Goal: Task Accomplishment & Management: Manage account settings

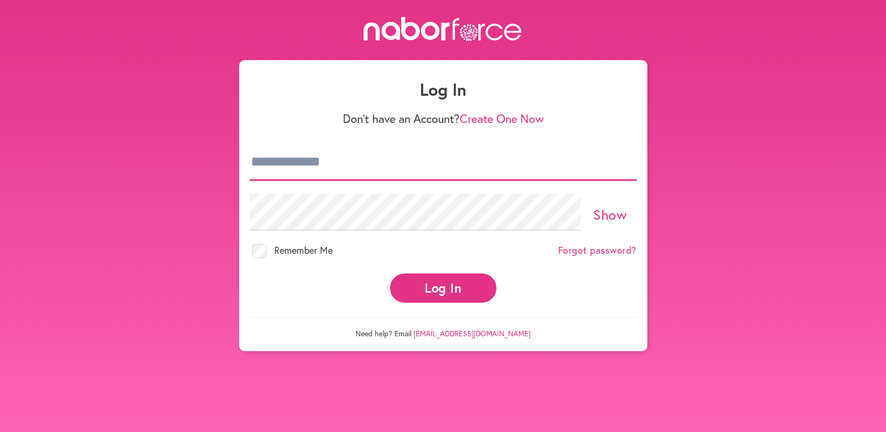
type input "**********"
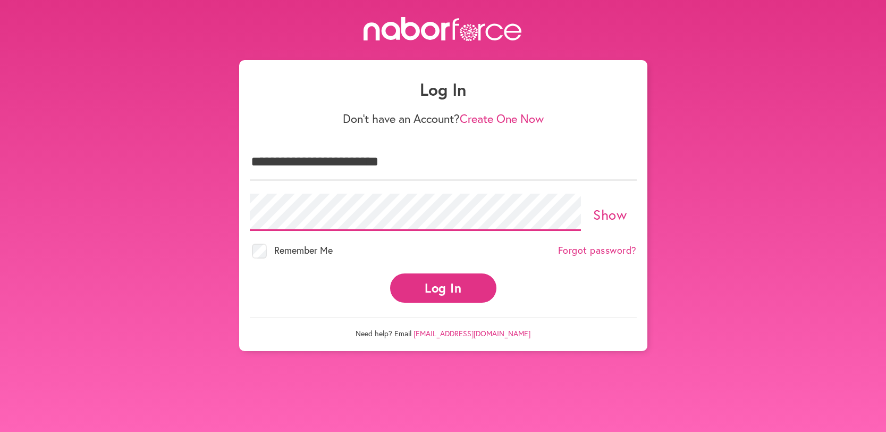
click at [443, 278] on button "Log In" at bounding box center [443, 287] width 106 height 29
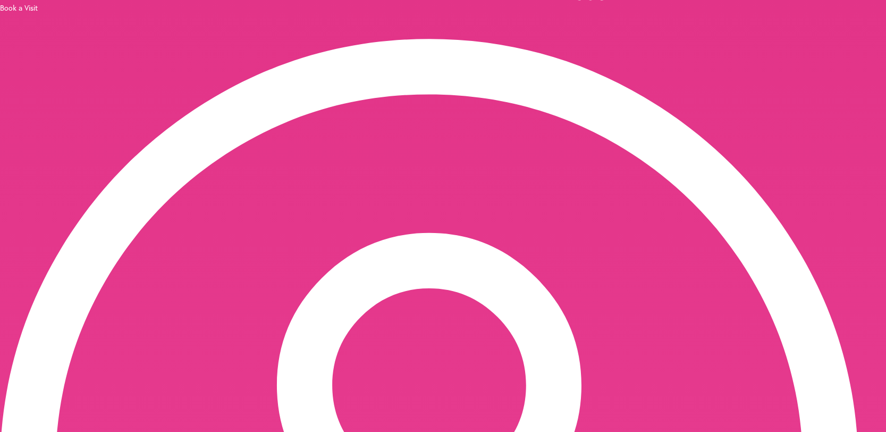
scroll to position [149, 0]
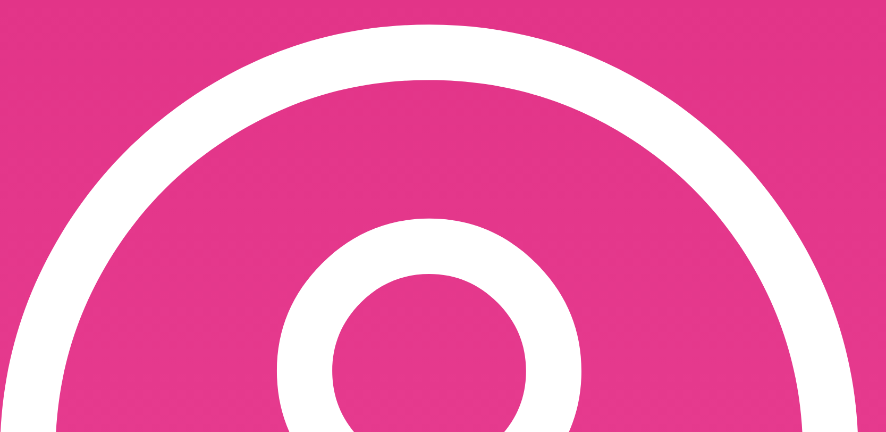
scroll to position [164, 0]
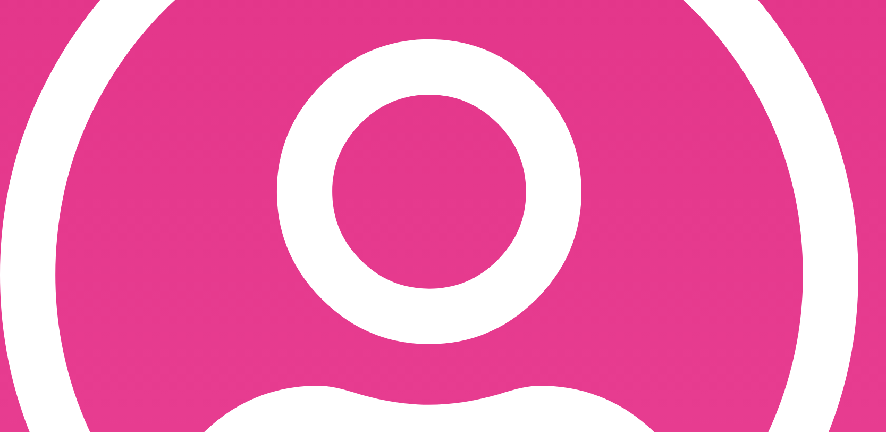
scroll to position [375, 0]
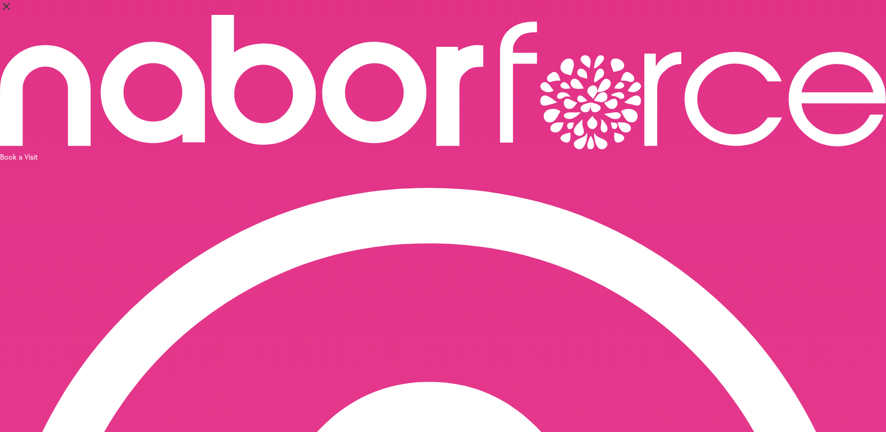
scroll to position [0, 0]
